Goal: Task Accomplishment & Management: Manage account settings

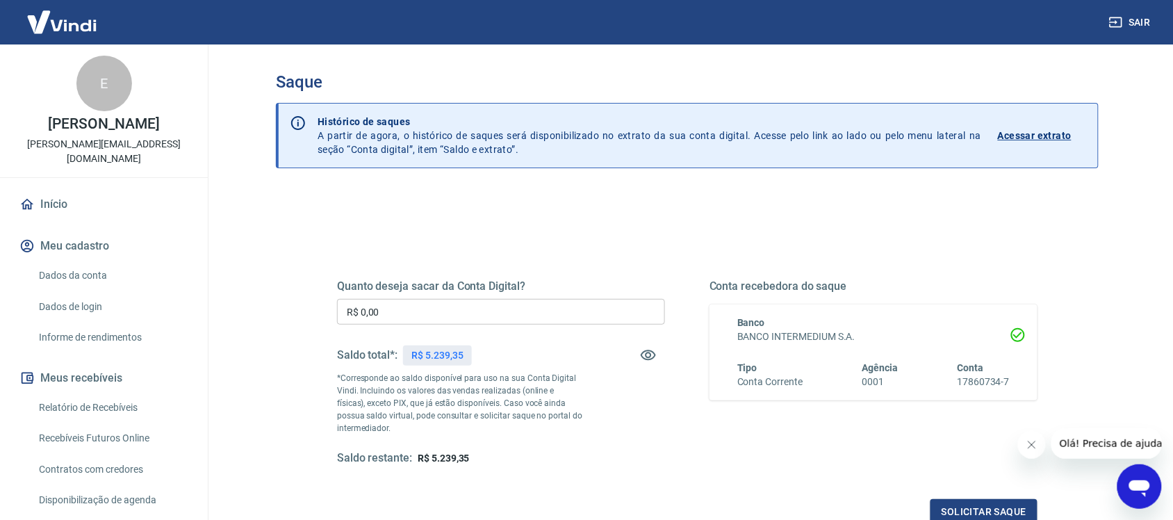
click at [300, 99] on div "Saque" at bounding box center [687, 87] width 823 height 31
click at [133, 402] on link "Relatório de Recebíveis" at bounding box center [112, 407] width 158 height 28
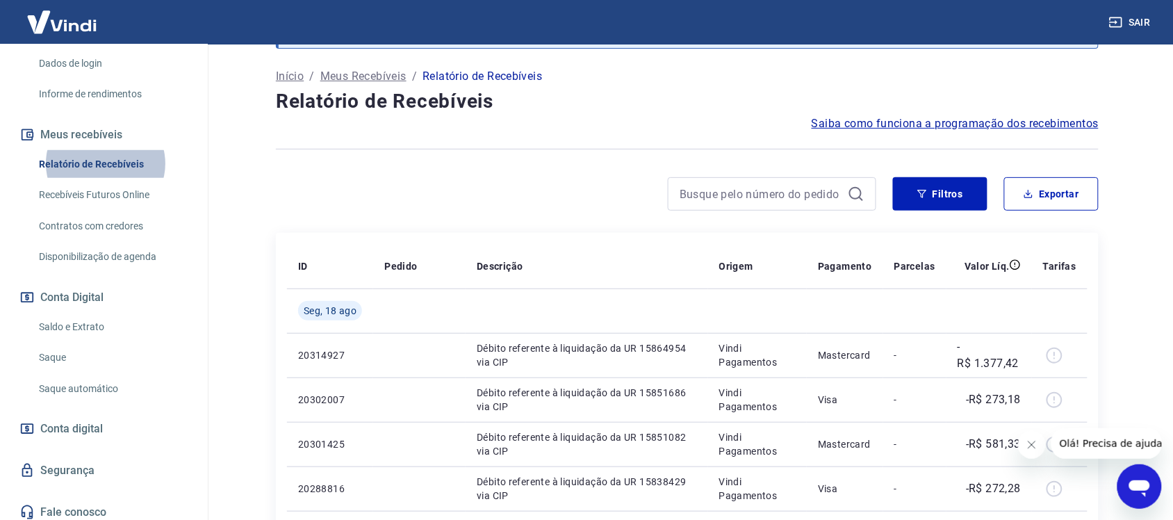
scroll to position [68, 0]
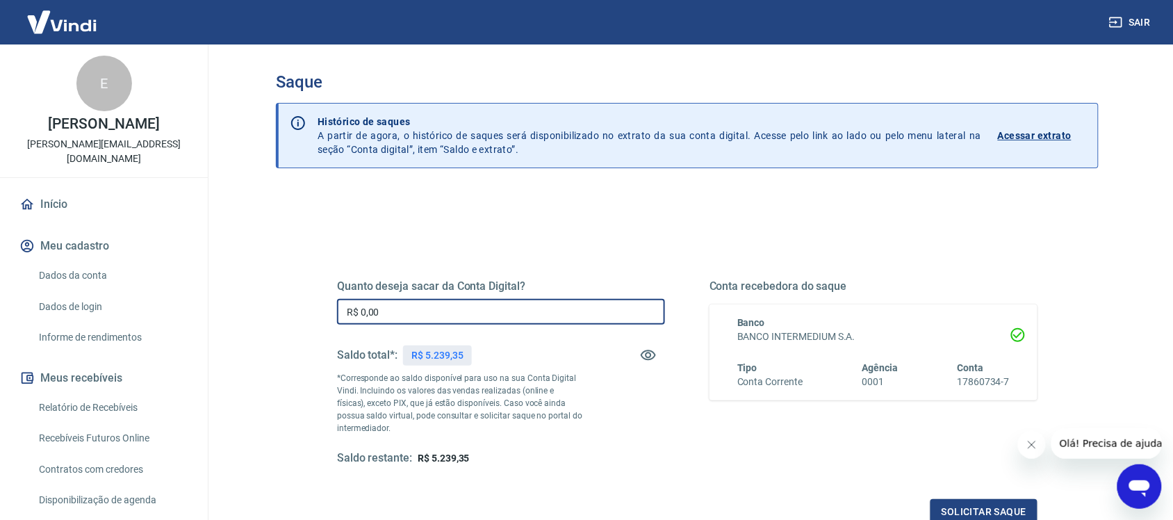
click at [431, 325] on input "R$ 0,00" at bounding box center [501, 312] width 328 height 26
type input "R$ 5.239,35"
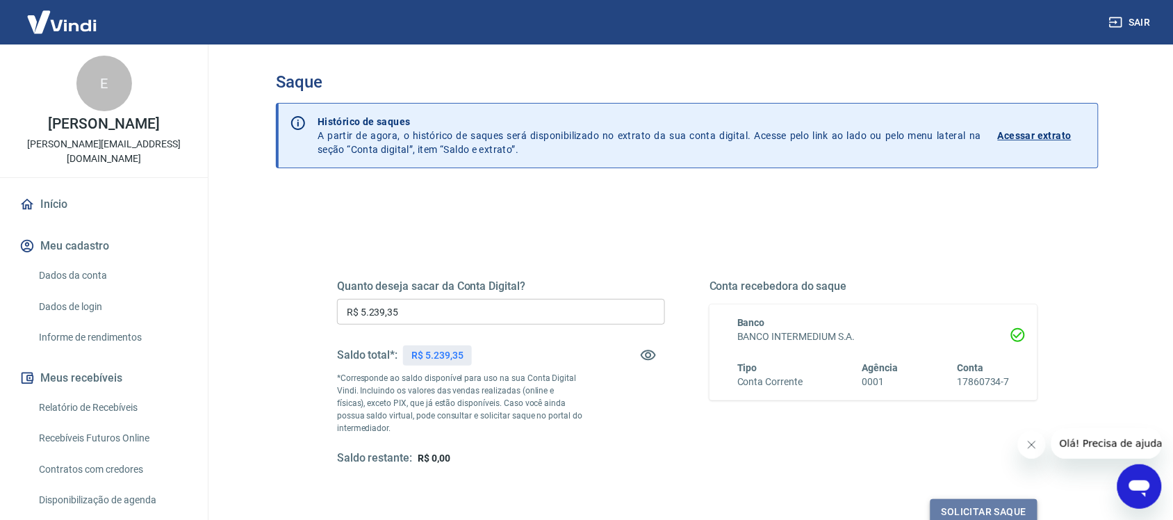
click at [979, 509] on button "Solicitar saque" at bounding box center [984, 512] width 107 height 26
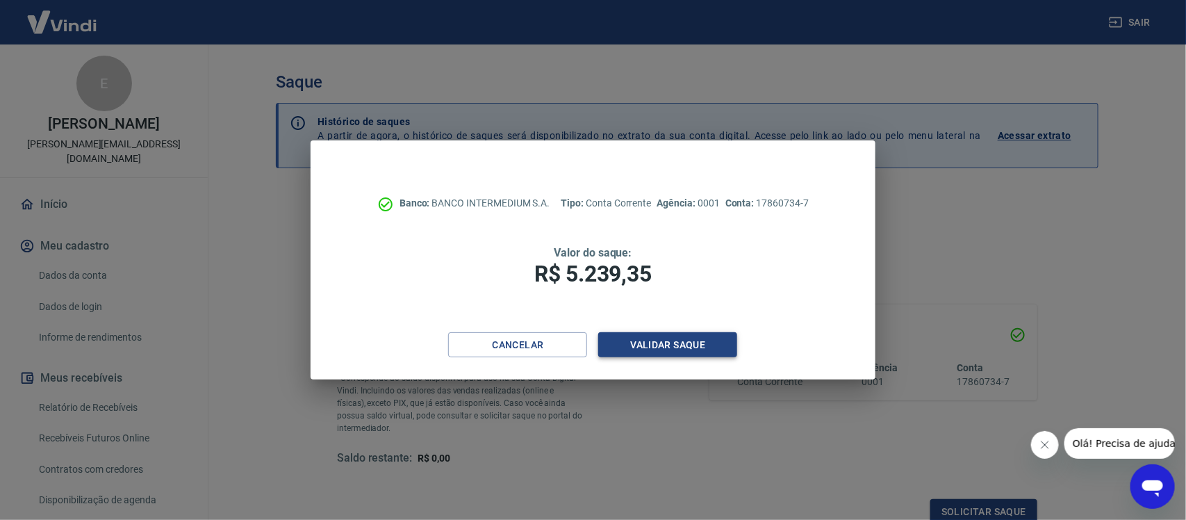
click at [673, 345] on button "Validar saque" at bounding box center [667, 345] width 139 height 26
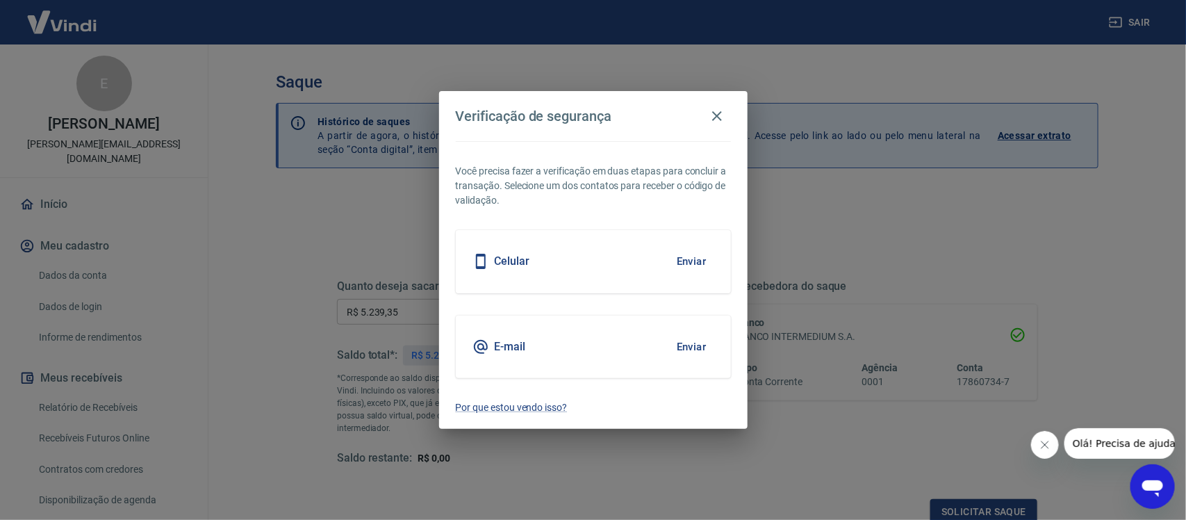
scroll to position [4, 0]
click at [680, 345] on button "Enviar" at bounding box center [691, 346] width 45 height 29
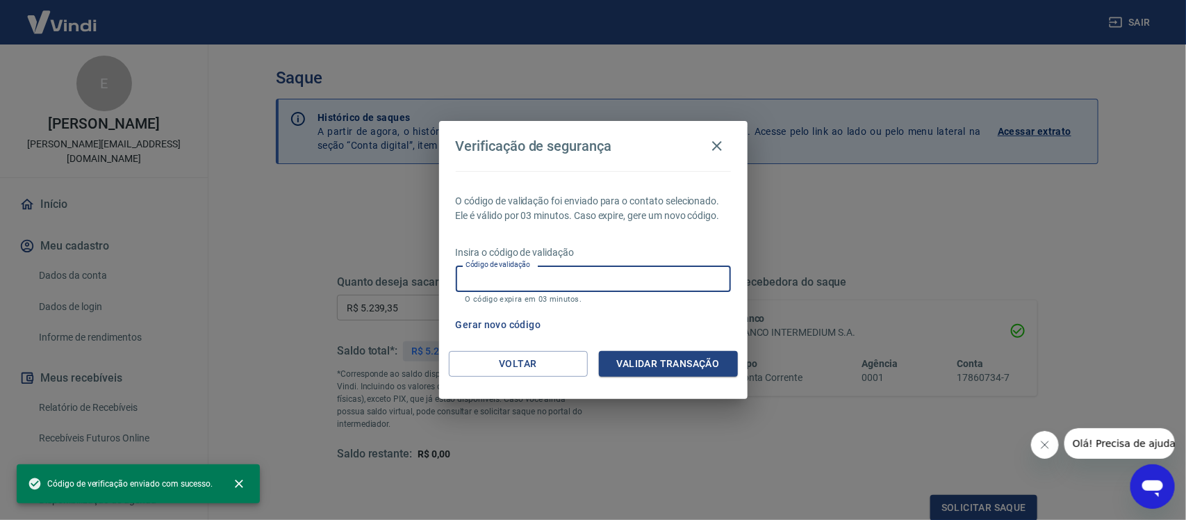
click at [633, 275] on input "Código de validação" at bounding box center [593, 278] width 275 height 26
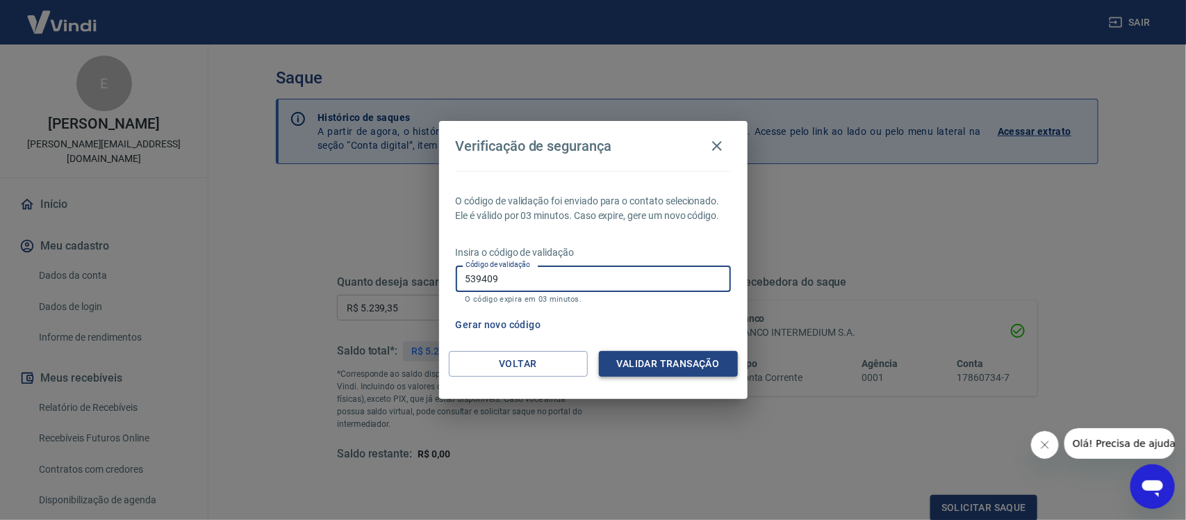
type input "539409"
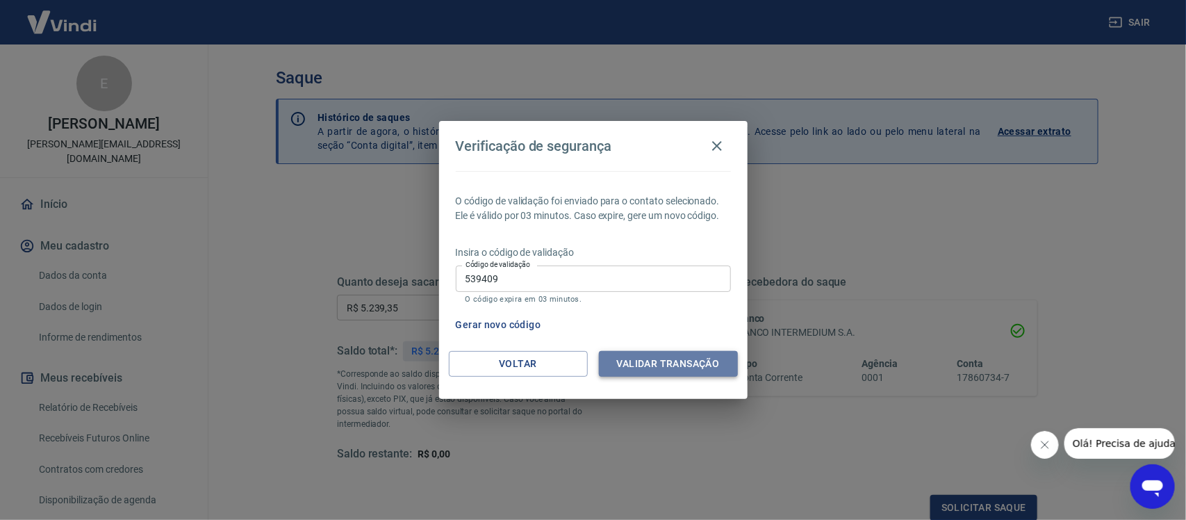
click at [696, 363] on button "Validar transação" at bounding box center [668, 364] width 139 height 26
